Goal: Task Accomplishment & Management: Manage account settings

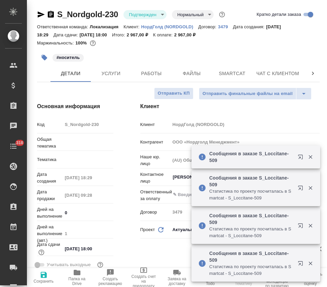
select select "RU"
type textarea "x"
type input "[PERSON_NAME]"
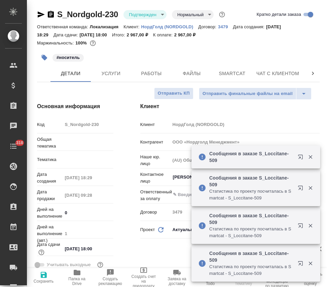
type input "Сеитов Павел"
type input "Локализация"
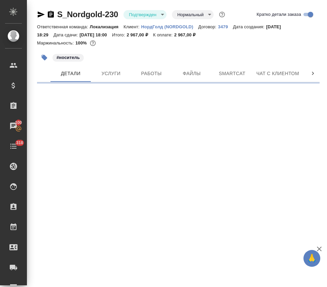
select select "RU"
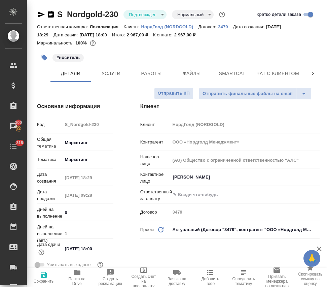
type textarea "x"
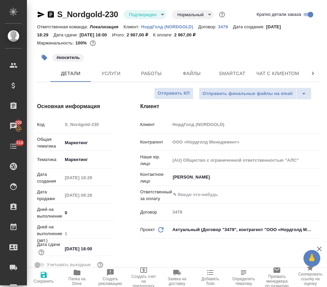
type textarea "x"
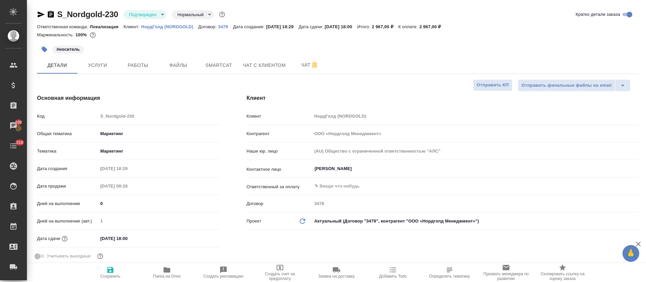
type textarea "x"
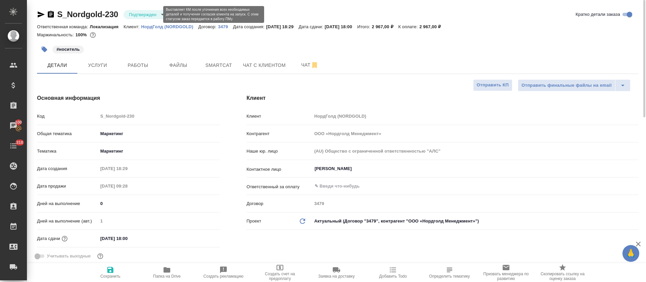
click at [158, 15] on body "🙏 .cls-1 fill:#fff; AWATERA Tretyakova Olga Клиенты Спецификации Заказы 100 Чат…" at bounding box center [323, 141] width 646 height 282
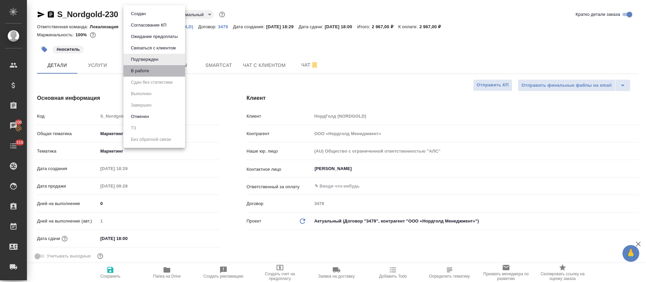
click at [165, 73] on li "В работе" at bounding box center [154, 70] width 62 height 11
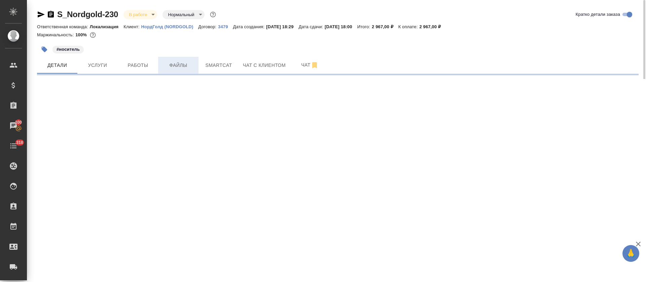
select select "RU"
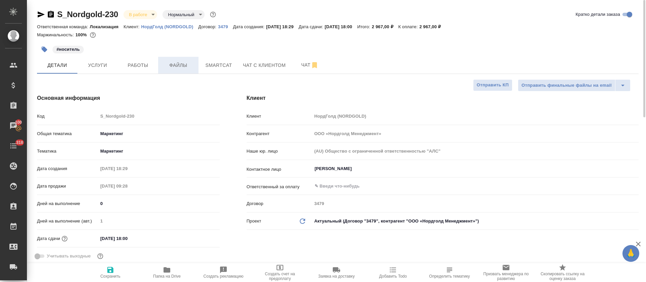
type textarea "x"
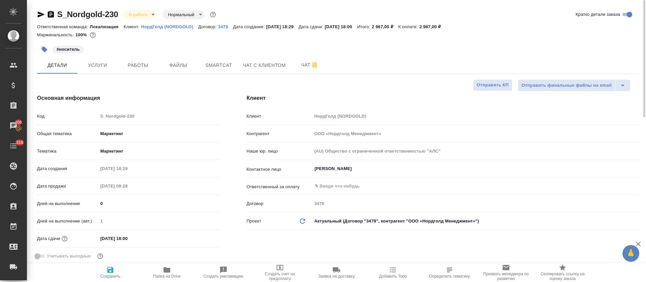
type textarea "x"
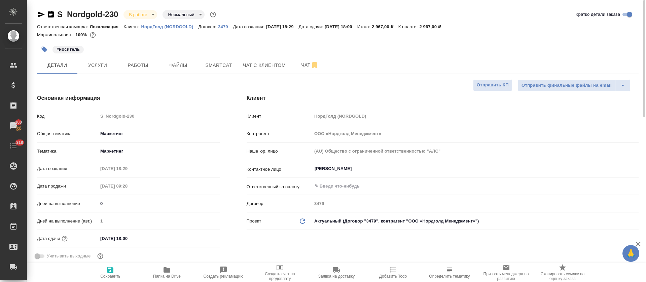
type textarea "x"
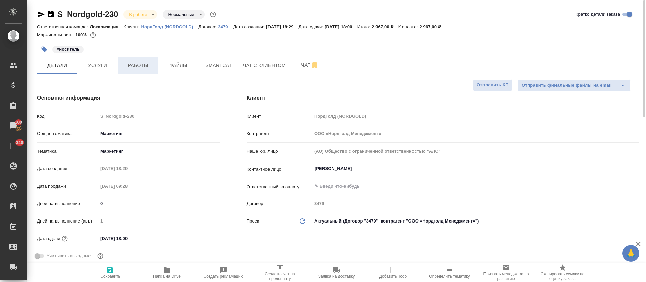
click at [132, 66] on span "Работы" at bounding box center [138, 65] width 32 height 8
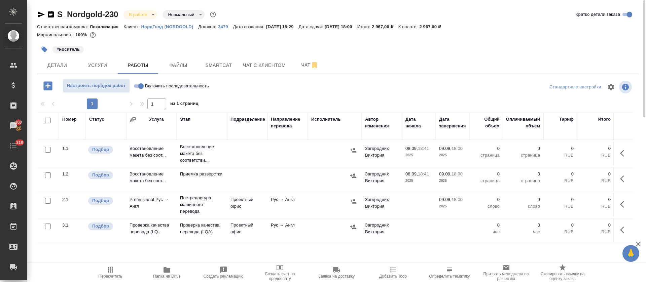
click at [47, 120] on input "checkbox" at bounding box center [48, 121] width 6 height 6
checkbox input "true"
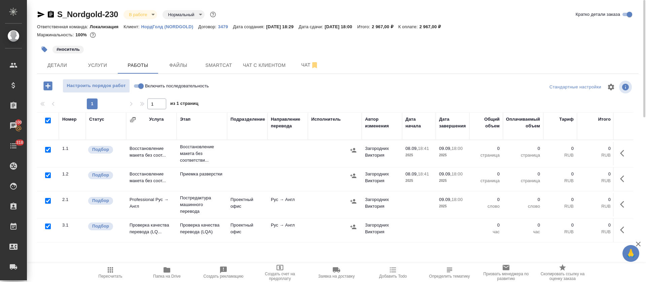
checkbox input "true"
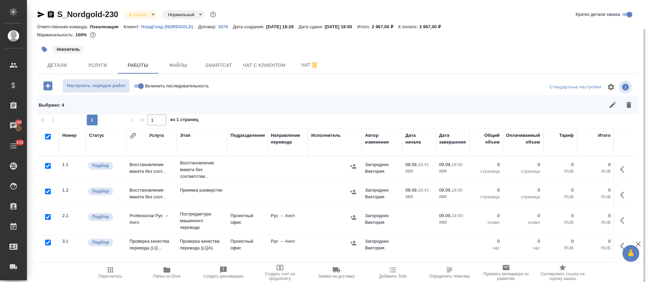
scroll to position [15, 0]
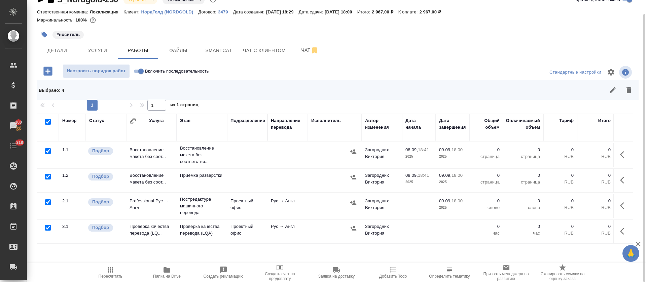
click at [45, 152] on div at bounding box center [47, 151] width 15 height 9
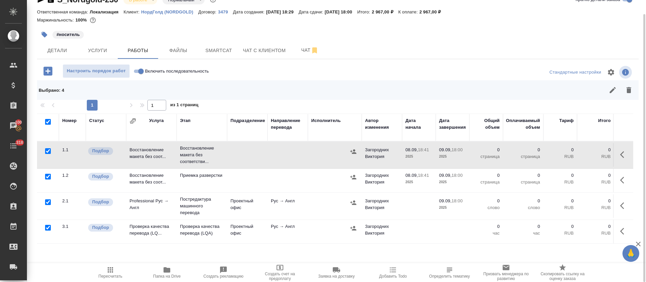
click at [47, 201] on input "checkbox" at bounding box center [48, 202] width 6 height 6
checkbox input "false"
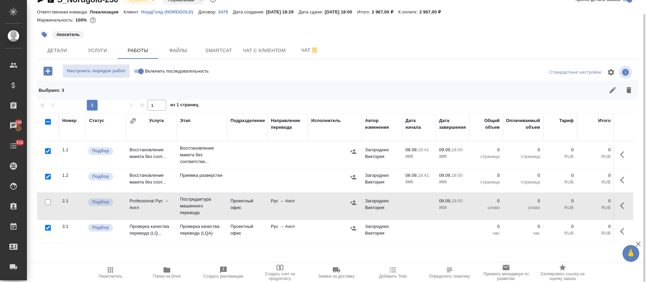
click at [327, 91] on icon "button" at bounding box center [628, 90] width 5 height 6
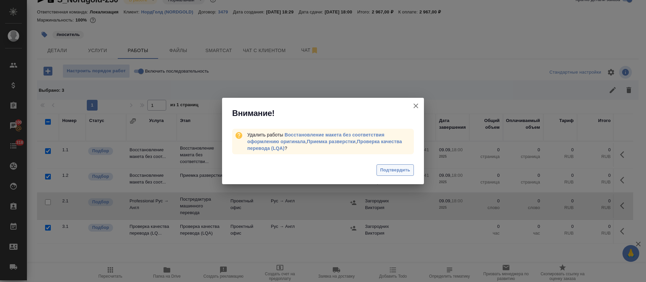
click at [327, 173] on button "Подтвердить" at bounding box center [394, 170] width 37 height 12
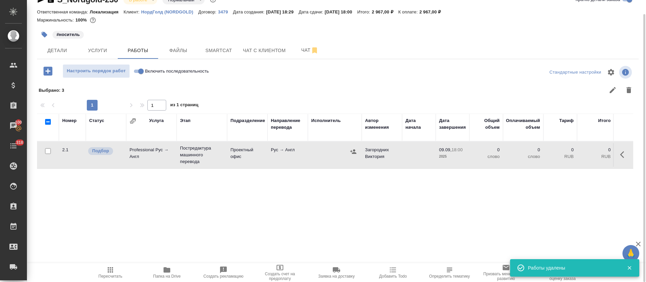
scroll to position [0, 0]
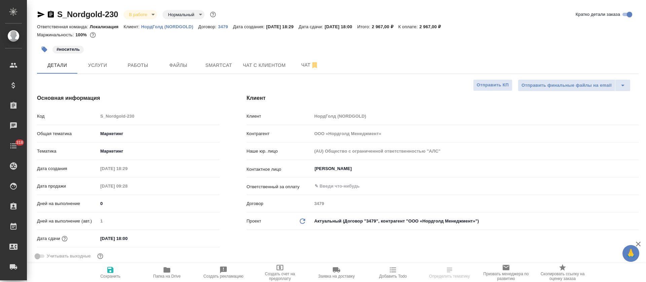
select select "RU"
click at [300, 60] on button "Чат" at bounding box center [310, 65] width 40 height 17
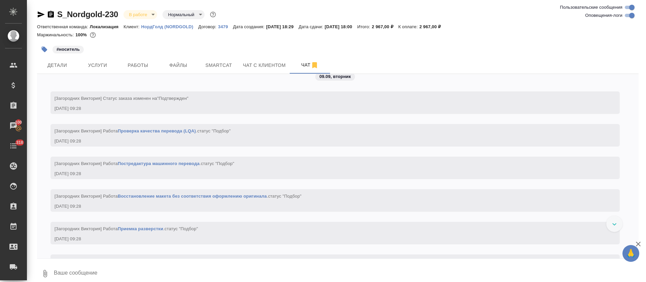
scroll to position [563, 0]
click at [630, 16] on input "Оповещения-логи" at bounding box center [631, 15] width 24 height 8
checkbox input "false"
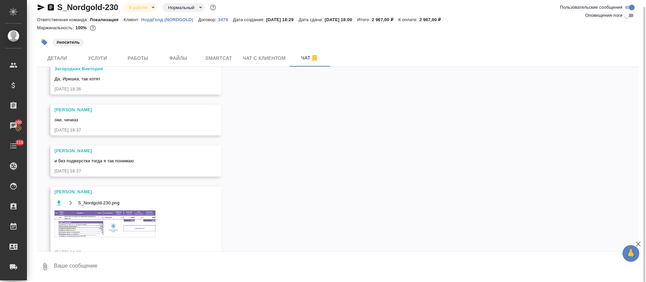
scroll to position [90, 0]
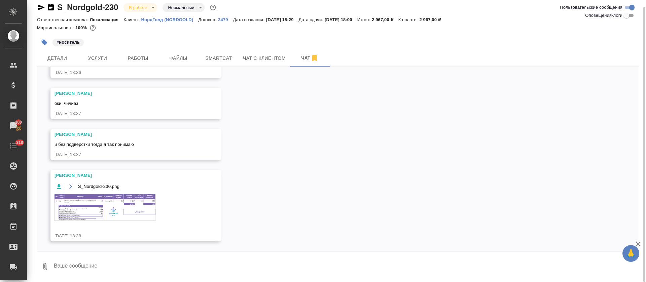
click at [148, 209] on img at bounding box center [104, 207] width 101 height 27
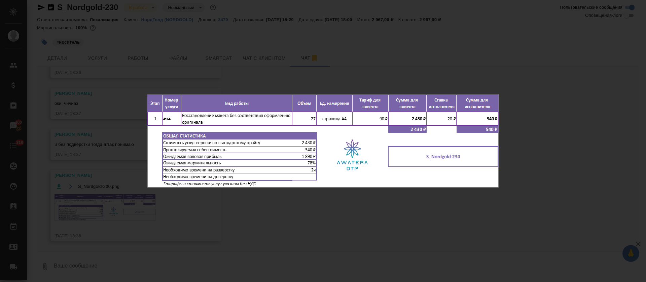
click at [371, 62] on div "S_Nordgold-230.png 1 of 1" at bounding box center [323, 141] width 646 height 282
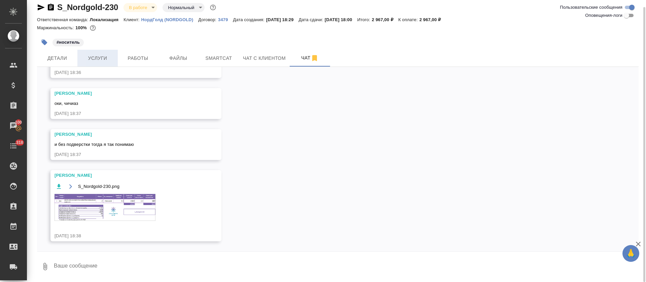
click at [81, 58] on span "Услуги" at bounding box center [97, 58] width 32 height 8
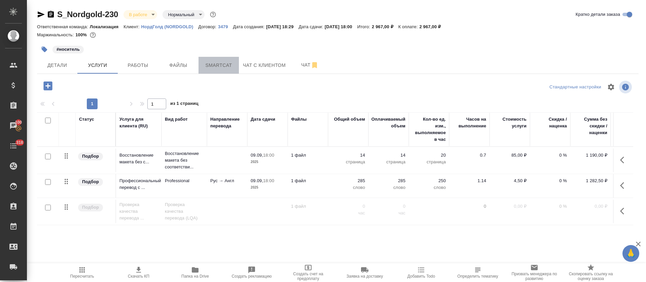
click at [210, 66] on span "Smartcat" at bounding box center [218, 65] width 32 height 8
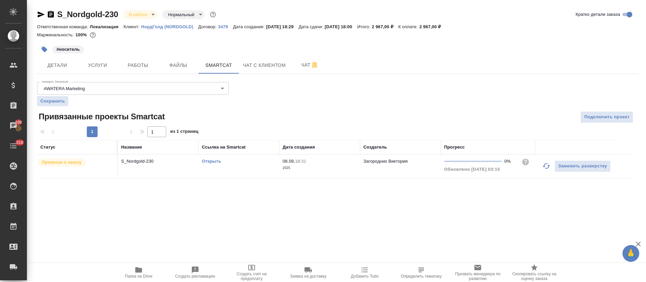
click at [206, 161] on link "Открыть" at bounding box center [211, 161] width 19 height 5
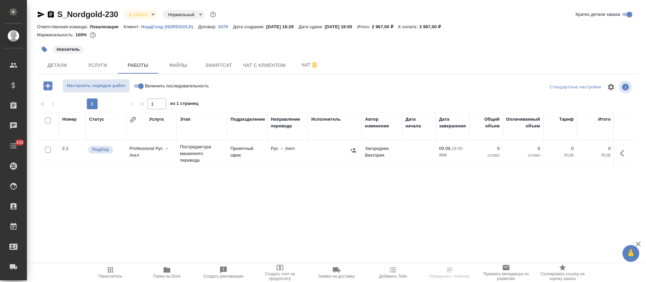
click at [44, 89] on icon "button" at bounding box center [47, 85] width 9 height 9
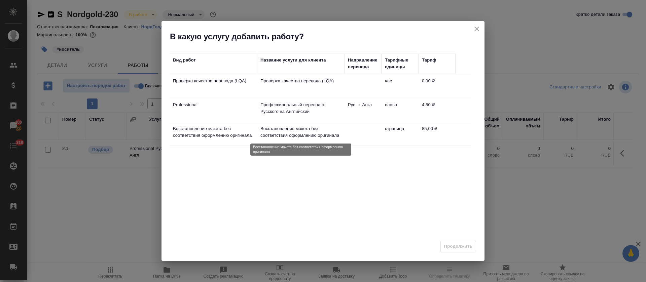
click at [281, 130] on p "Восстановление макета без соответствия оформлению оригинала" at bounding box center [300, 131] width 81 height 13
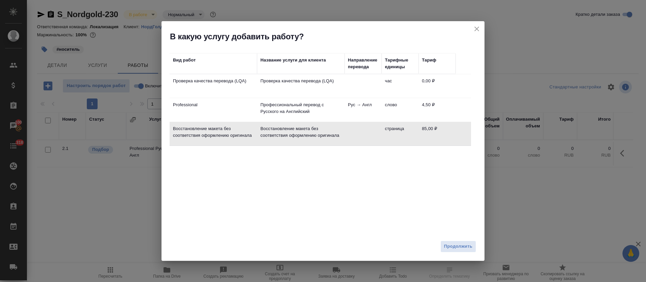
click at [467, 253] on div "Продолжить" at bounding box center [322, 249] width 323 height 24
click at [466, 248] on span "Продолжить" at bounding box center [458, 247] width 28 height 8
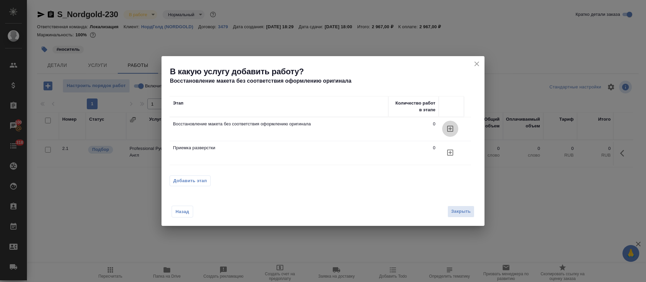
click at [449, 131] on icon "button" at bounding box center [450, 129] width 8 height 8
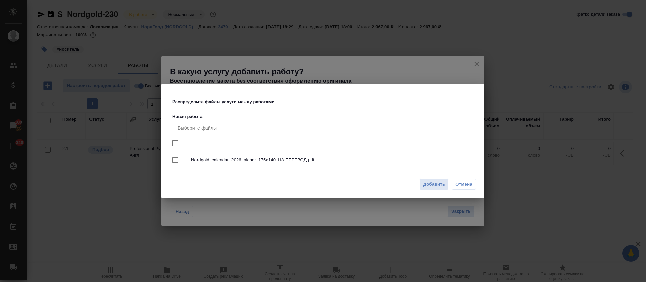
click at [290, 158] on span "Nordgold_calendar_2026_planer_175х140_НА ПЕРЕВОД.pdf" at bounding box center [331, 160] width 280 height 7
checkbox input "true"
click at [426, 185] on span "Добавить" at bounding box center [434, 185] width 22 height 8
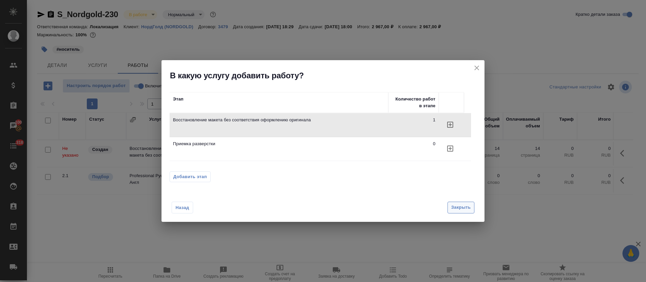
click at [457, 213] on button "Закрыть" at bounding box center [460, 208] width 27 height 12
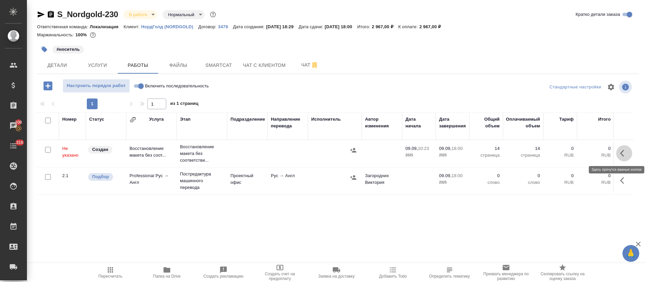
click at [625, 153] on icon "button" at bounding box center [624, 153] width 8 height 8
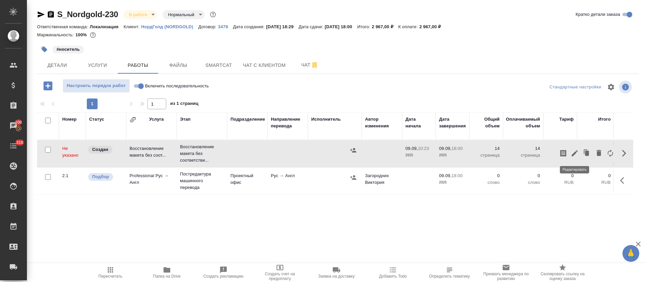
click at [574, 159] on button "button" at bounding box center [574, 153] width 11 height 16
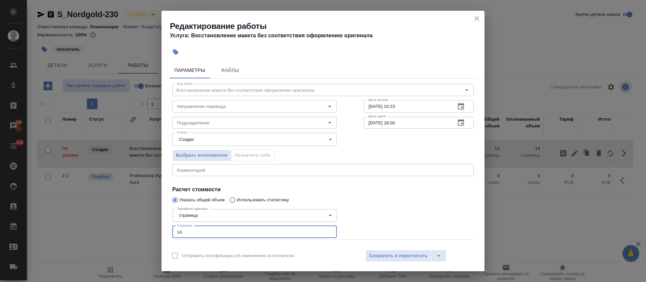
drag, startPoint x: 187, startPoint y: 229, endPoint x: 172, endPoint y: 228, distance: 14.5
click at [172, 228] on input "14" at bounding box center [254, 232] width 164 height 12
type input "27"
click at [257, 216] on body "🙏 .cls-1 fill:#fff; AWATERA Tretyakova Olga Клиенты Спецификации Заказы 100 Чат…" at bounding box center [323, 141] width 646 height 282
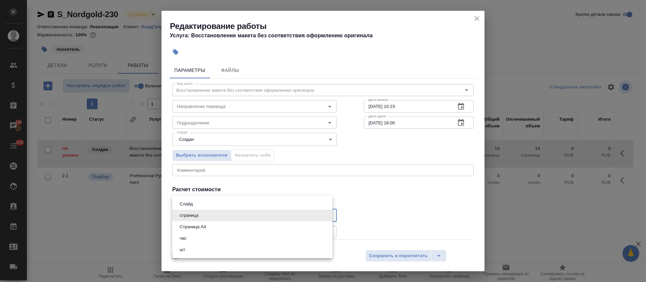
click at [258, 227] on li "Страница А4" at bounding box center [252, 226] width 160 height 11
type input "5f036ec4e16dec2d6b59c8ff"
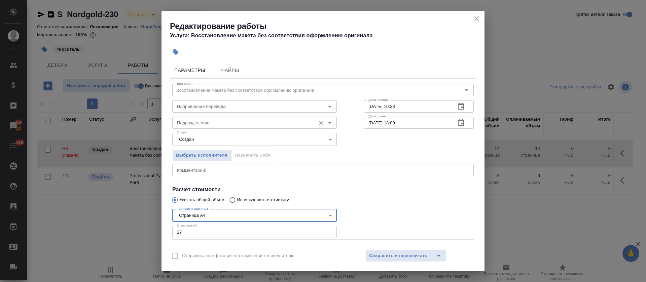
click at [198, 124] on input "Подразделение" at bounding box center [243, 123] width 138 height 8
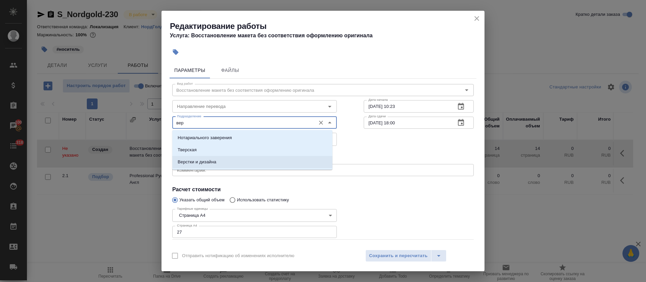
click at [217, 165] on li "Верстки и дизайна" at bounding box center [252, 162] width 160 height 12
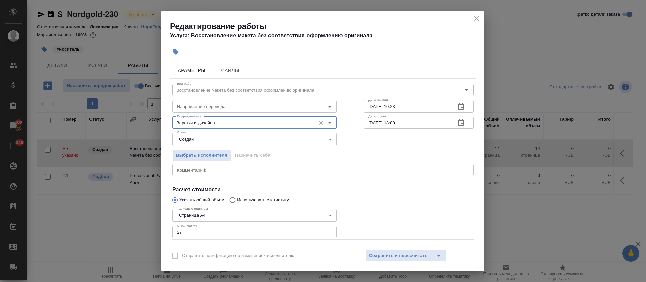
type input "Верстки и дизайна"
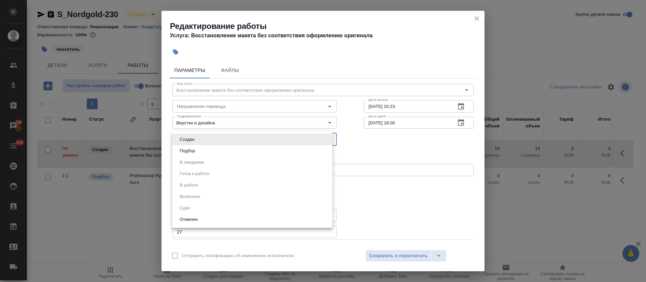
click at [219, 145] on body "🙏 .cls-1 fill:#fff; AWATERA Tretyakova Olga Клиенты Спецификации Заказы 100 Чат…" at bounding box center [323, 141] width 646 height 282
click at [217, 153] on li "Подбор" at bounding box center [252, 150] width 160 height 11
type input "recruiting"
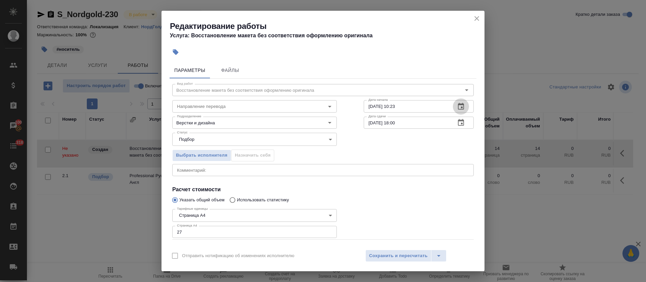
click at [453, 114] on button "button" at bounding box center [461, 107] width 16 height 16
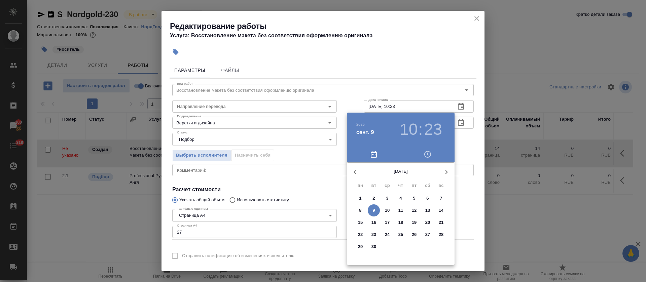
click at [330, 154] on div at bounding box center [323, 141] width 646 height 282
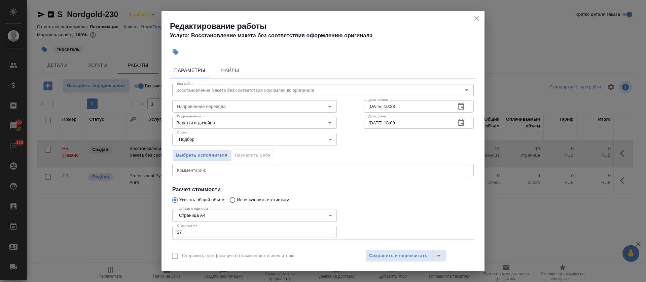
click at [454, 127] on button "button" at bounding box center [461, 123] width 16 height 16
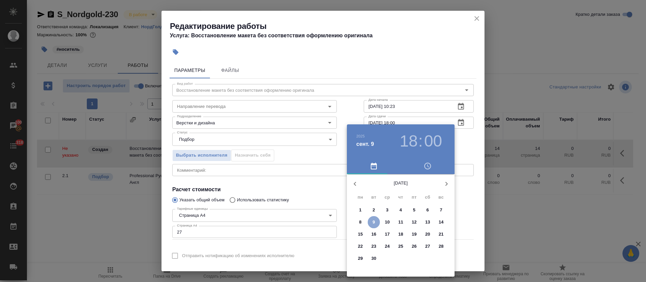
click at [374, 222] on p "9" at bounding box center [373, 222] width 2 height 7
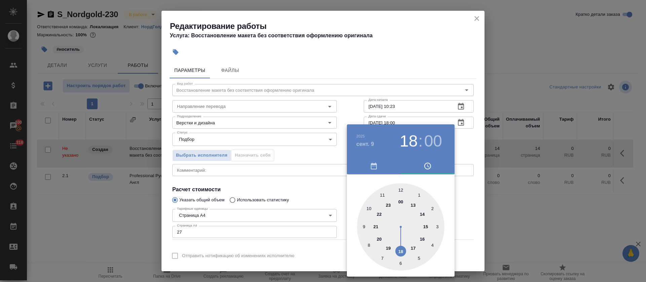
click at [398, 190] on div at bounding box center [400, 226] width 87 height 87
type input "09.09.2025 12:00"
click at [312, 187] on div at bounding box center [323, 141] width 646 height 282
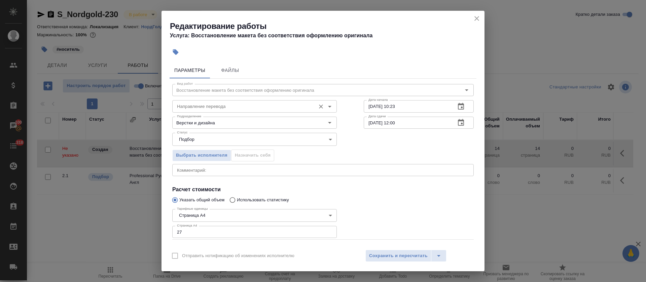
scroll to position [35, 0]
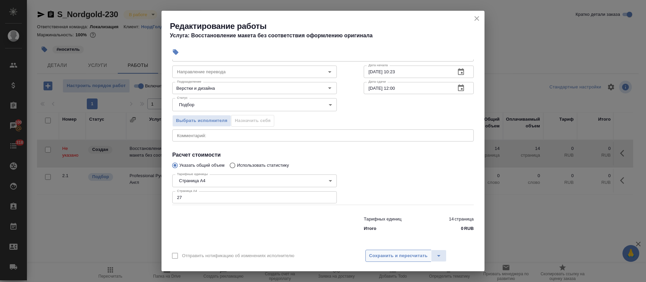
click at [378, 255] on span "Сохранить и пересчитать" at bounding box center [398, 256] width 59 height 8
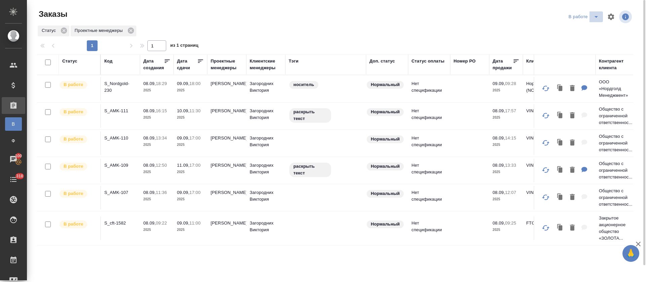
click at [593, 17] on icon "split button" at bounding box center [596, 17] width 8 height 8
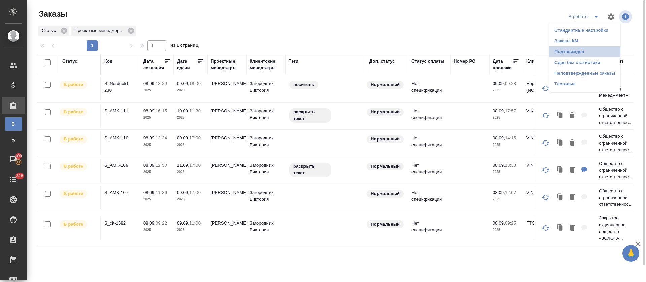
click at [581, 51] on li "Подтвержден" at bounding box center [584, 51] width 71 height 11
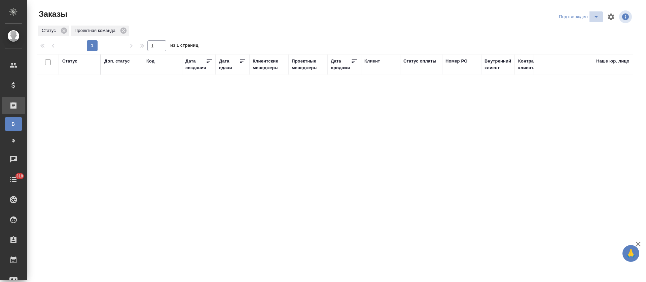
click at [592, 20] on icon "split button" at bounding box center [596, 17] width 8 height 8
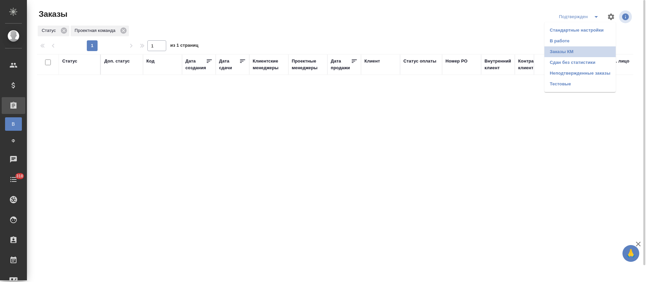
click at [584, 47] on li "Заказы КМ" at bounding box center [579, 51] width 71 height 11
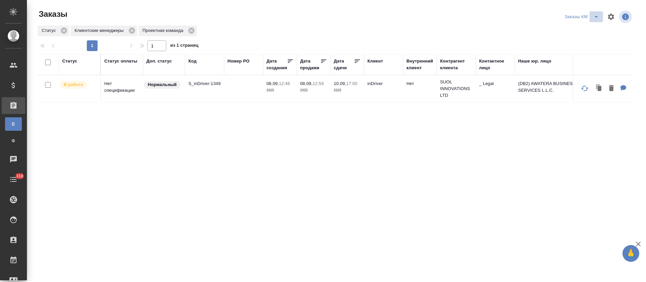
click at [589, 18] on button "split button" at bounding box center [595, 16] width 13 height 11
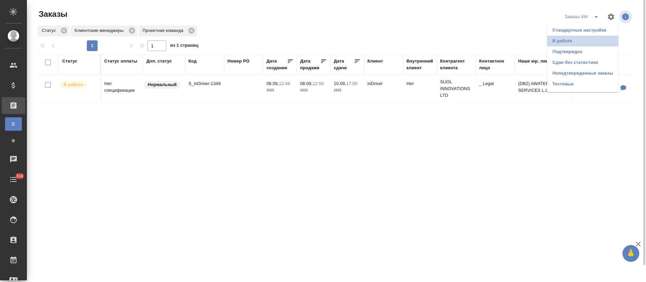
click at [583, 42] on li "В работе" at bounding box center [582, 41] width 71 height 11
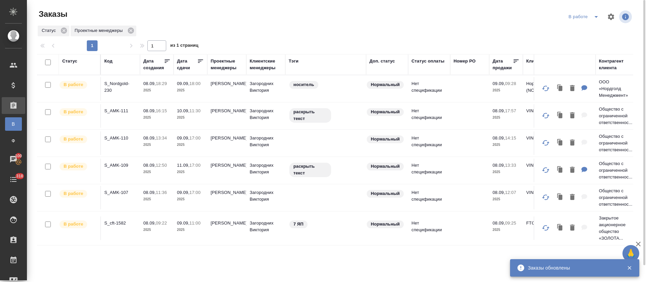
click at [385, 257] on div "Статус Код Дата создания Дата сдачи Проектные менеджеры Клиентские менеджеры Тэ…" at bounding box center [335, 175] width 596 height 242
